Goal: Task Accomplishment & Management: Manage account settings

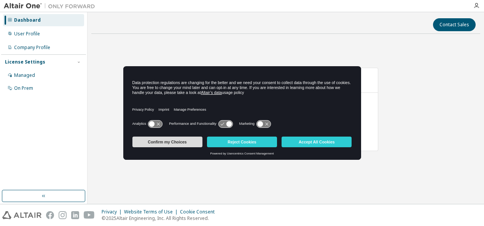
click at [161, 140] on button "Confirm my Choices" at bounding box center [167, 141] width 70 height 11
